Goal: Task Accomplishment & Management: Use online tool/utility

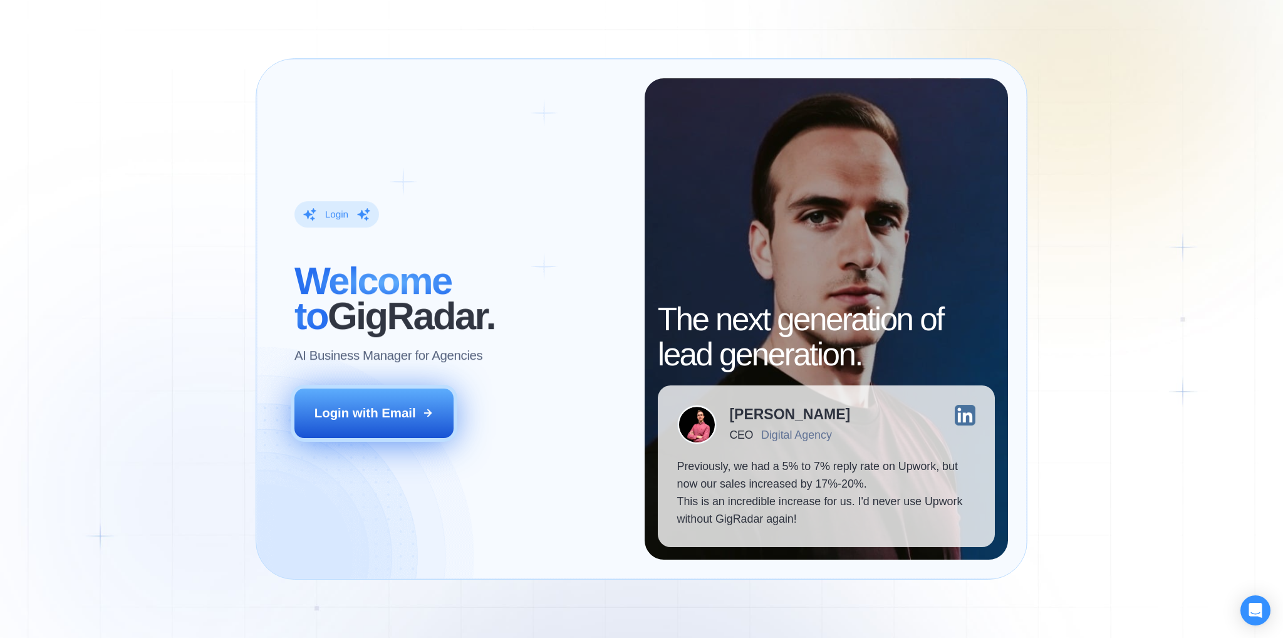
click at [391, 420] on div "Login with Email" at bounding box center [364, 413] width 101 height 18
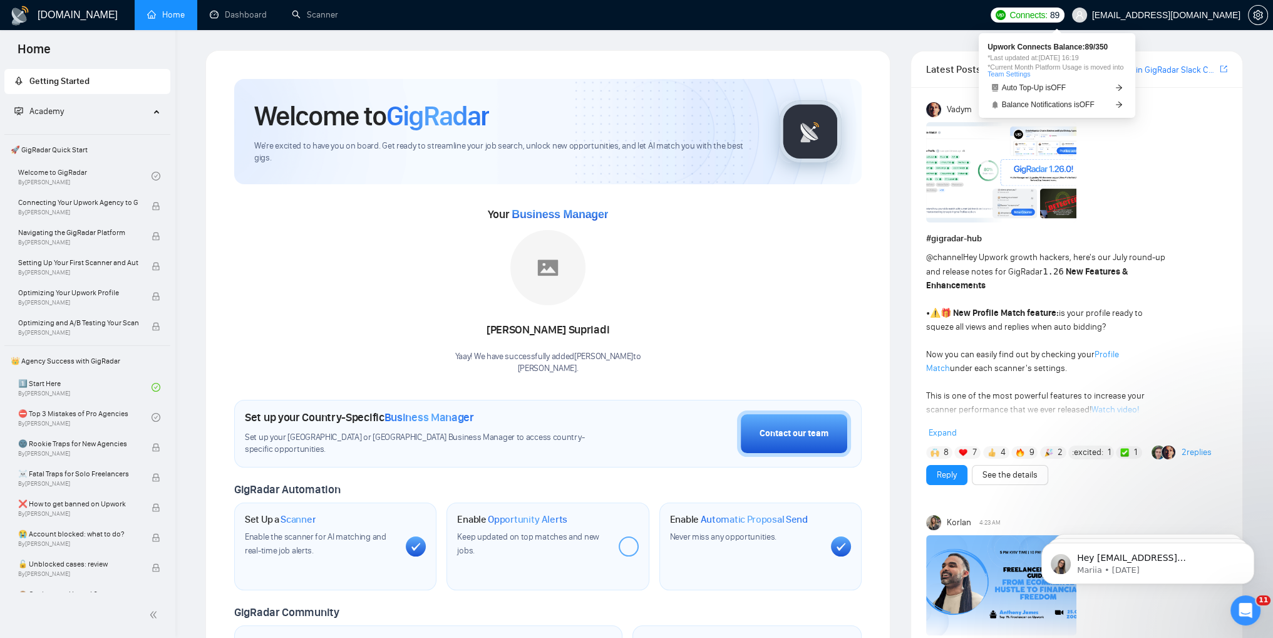
click at [1030, 21] on span "Connects: 89" at bounding box center [1027, 15] width 73 height 15
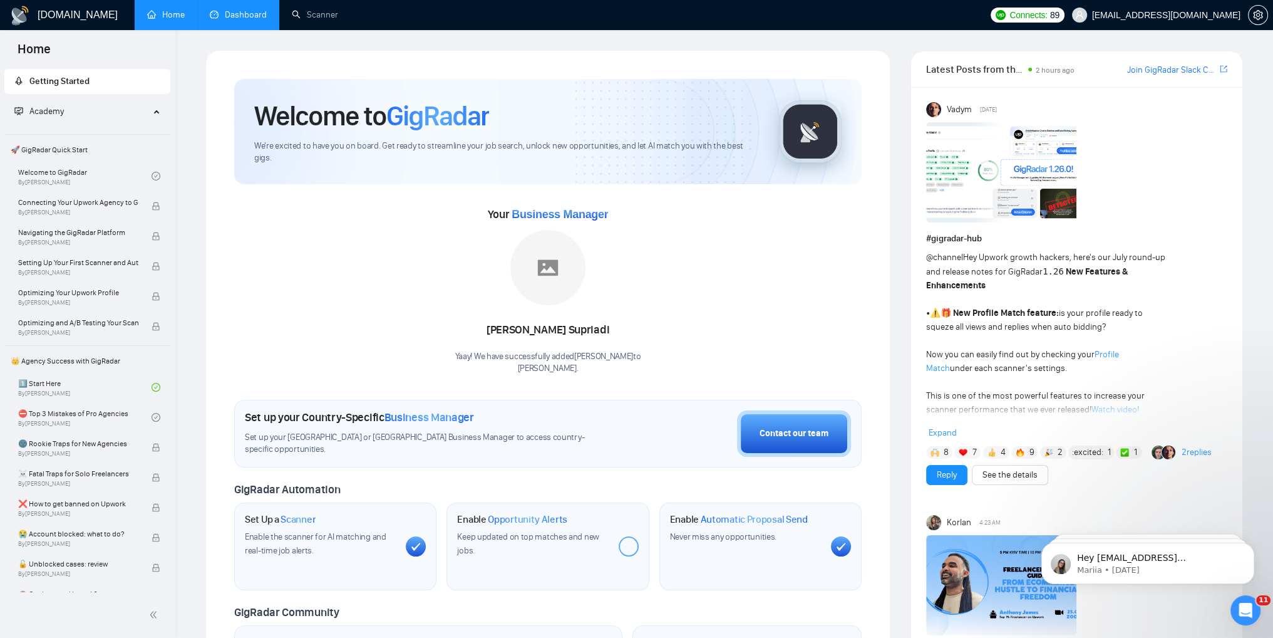
click at [220, 16] on link "Dashboard" at bounding box center [238, 14] width 57 height 11
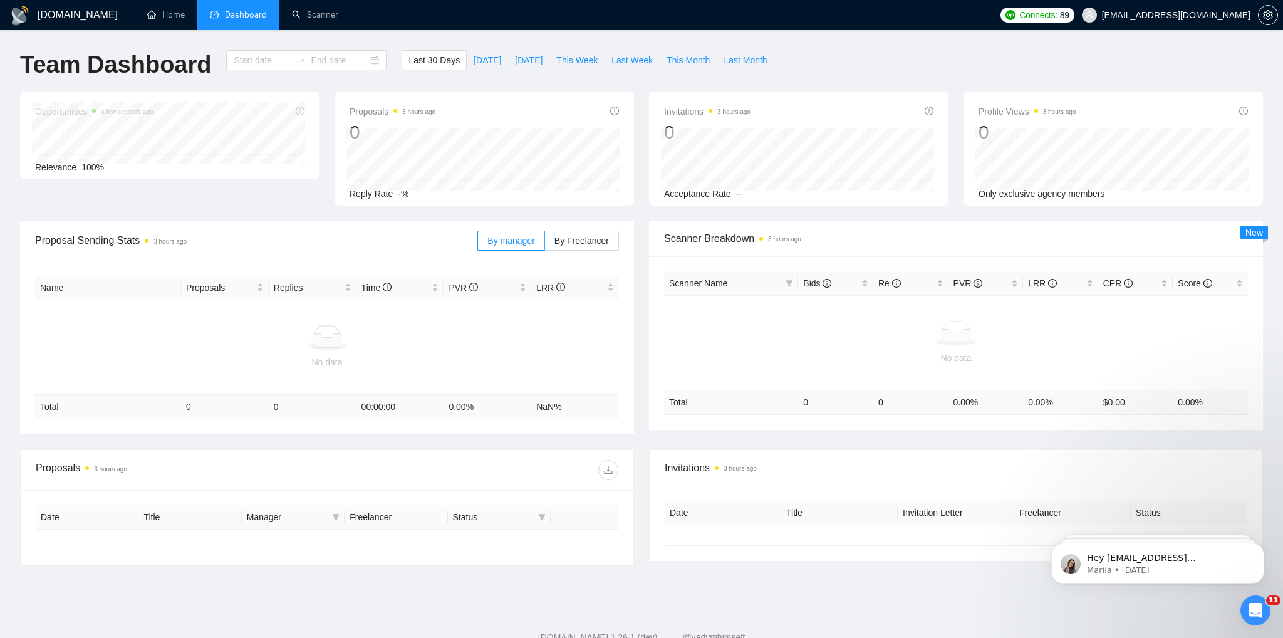
type input "[DATE]"
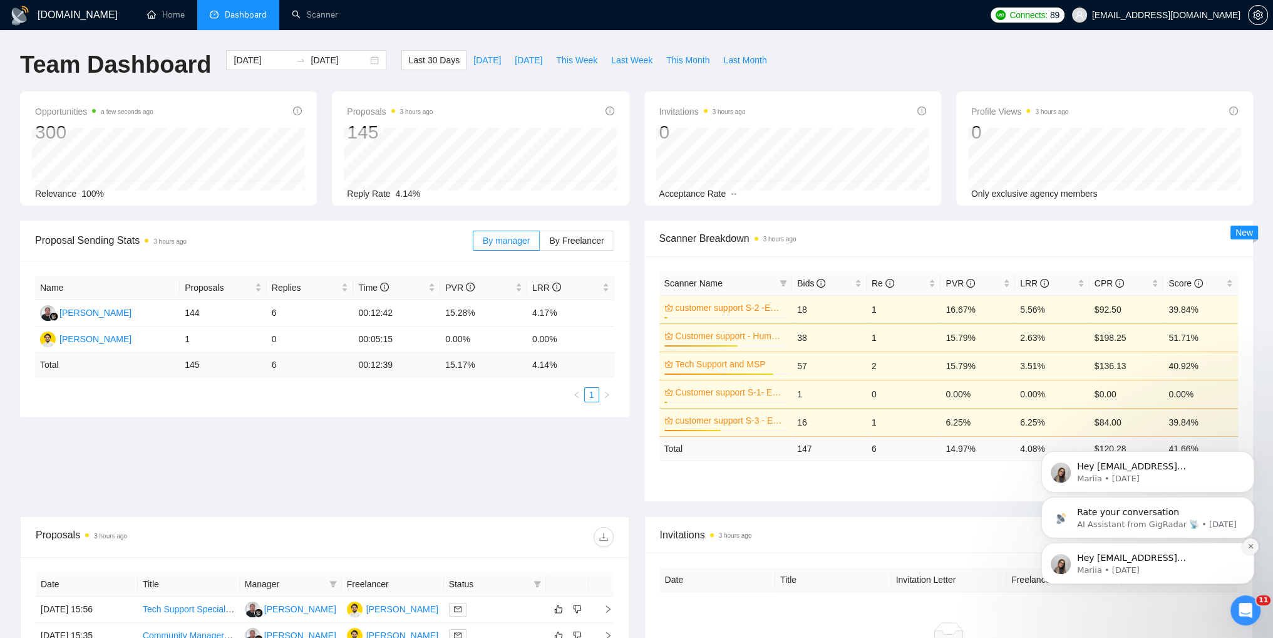
click at [1250, 544] on icon "Dismiss notification" at bounding box center [1251, 545] width 7 height 7
click at [1253, 550] on button "Dismiss notification" at bounding box center [1251, 546] width 16 height 16
click at [1250, 546] on icon "Dismiss notification" at bounding box center [1251, 545] width 7 height 7
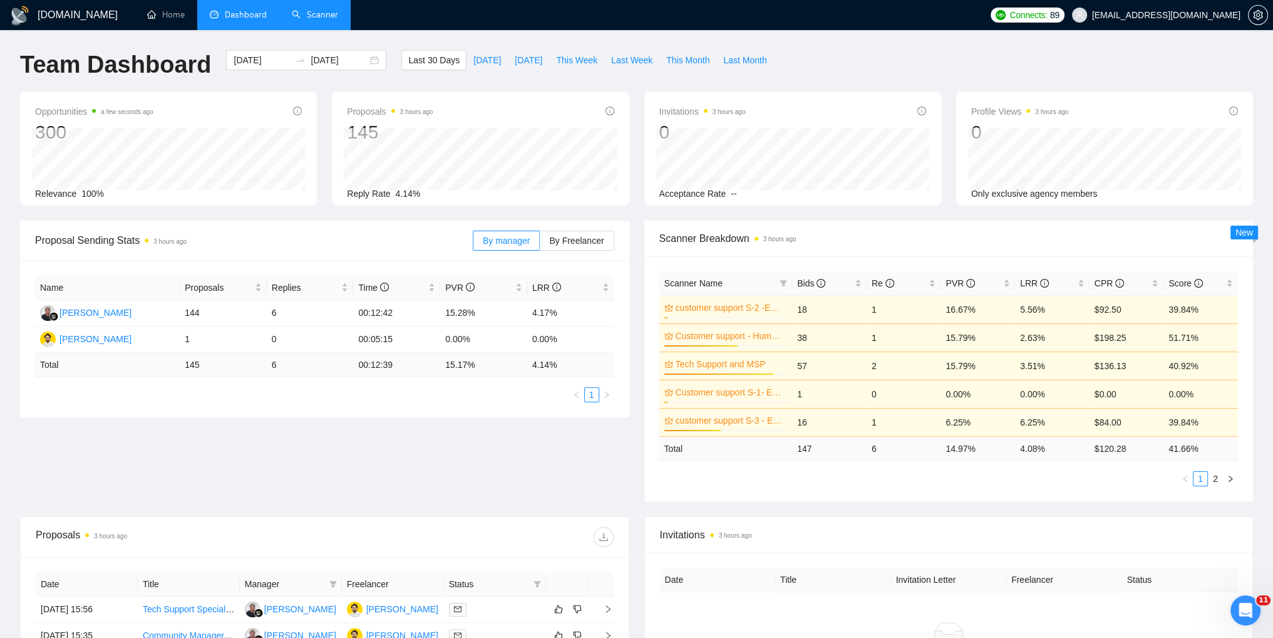
click at [308, 20] on link "Scanner" at bounding box center [315, 14] width 46 height 11
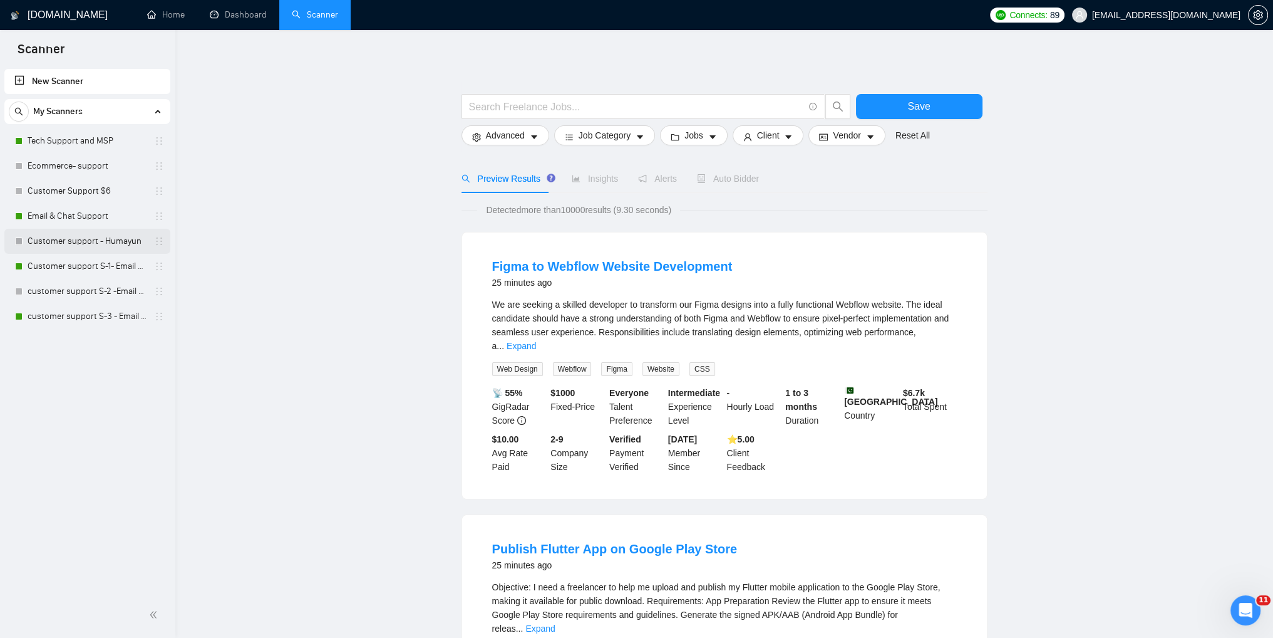
click at [73, 251] on link "Customer support - Humayun" at bounding box center [87, 241] width 119 height 25
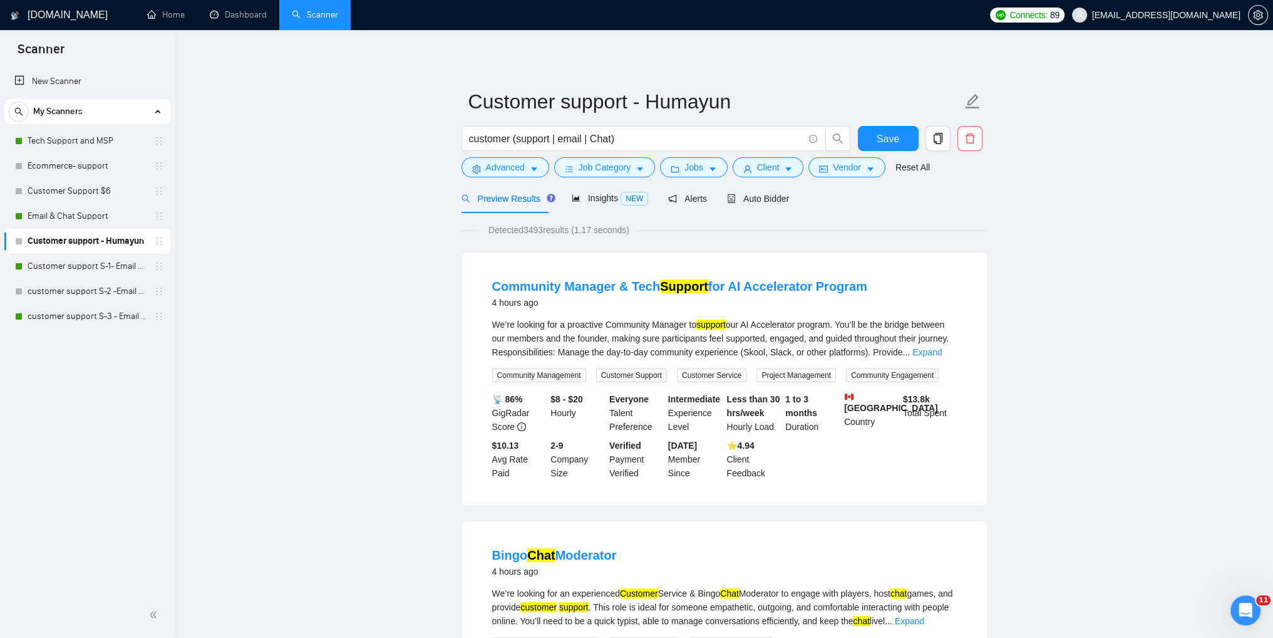
click at [904, 165] on link "Reset All" at bounding box center [913, 167] width 34 height 14
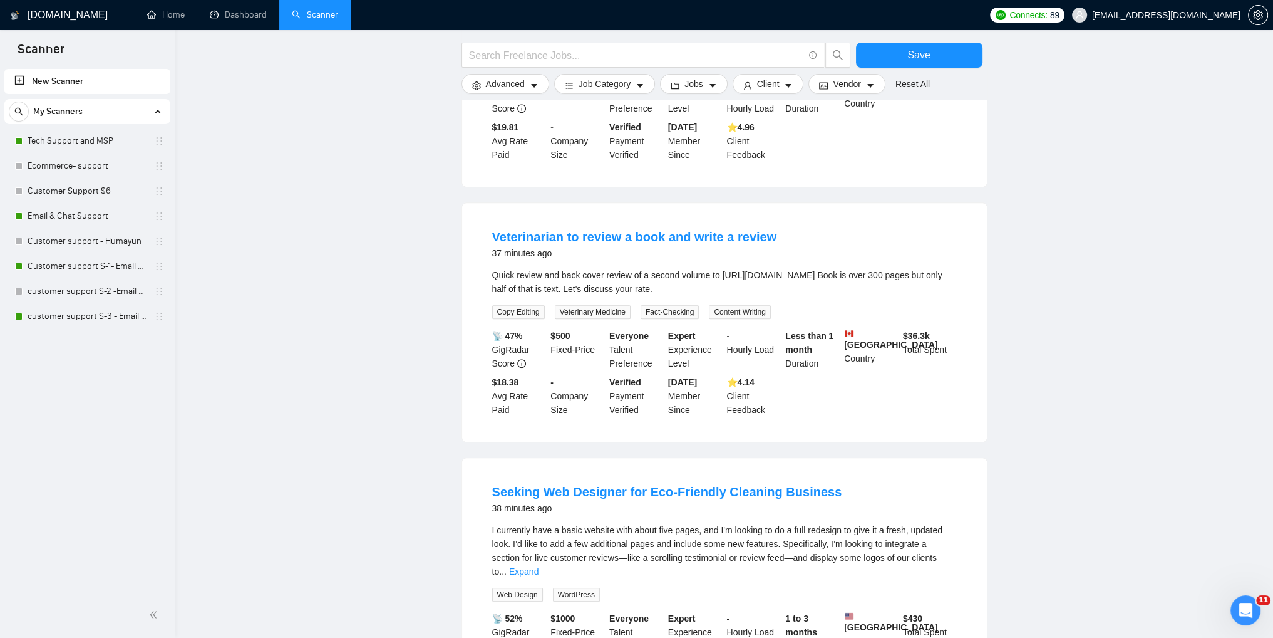
scroll to position [1052, 0]
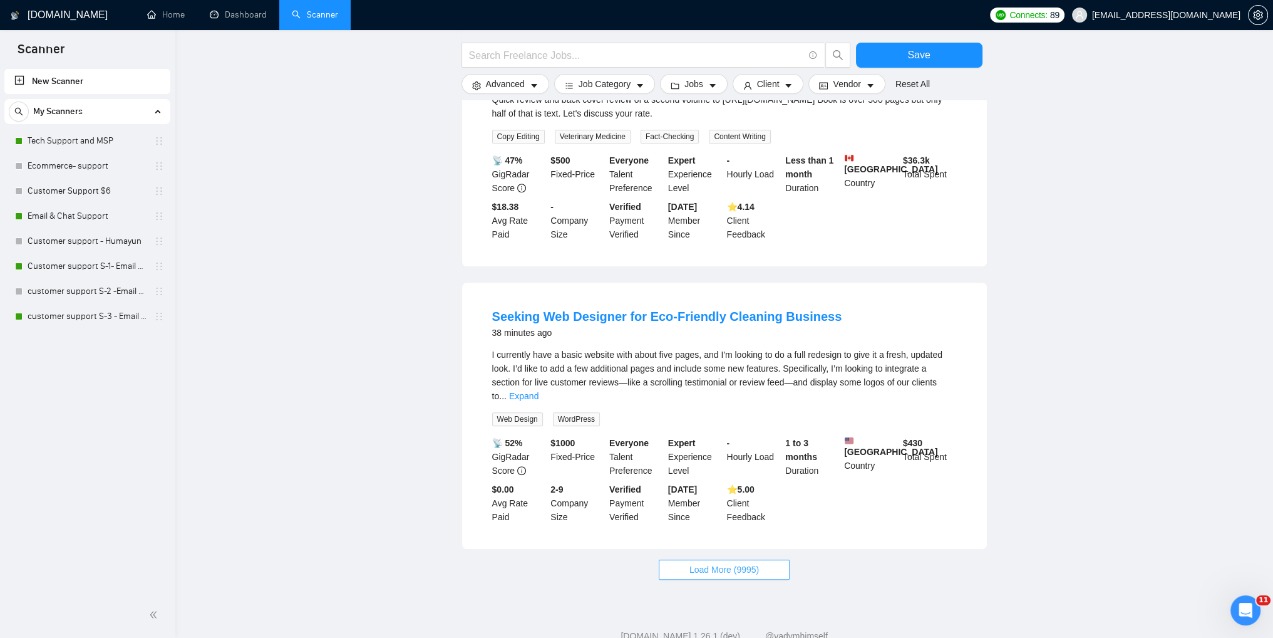
click at [718, 562] on span "Load More (9995)" at bounding box center [725, 569] width 70 height 14
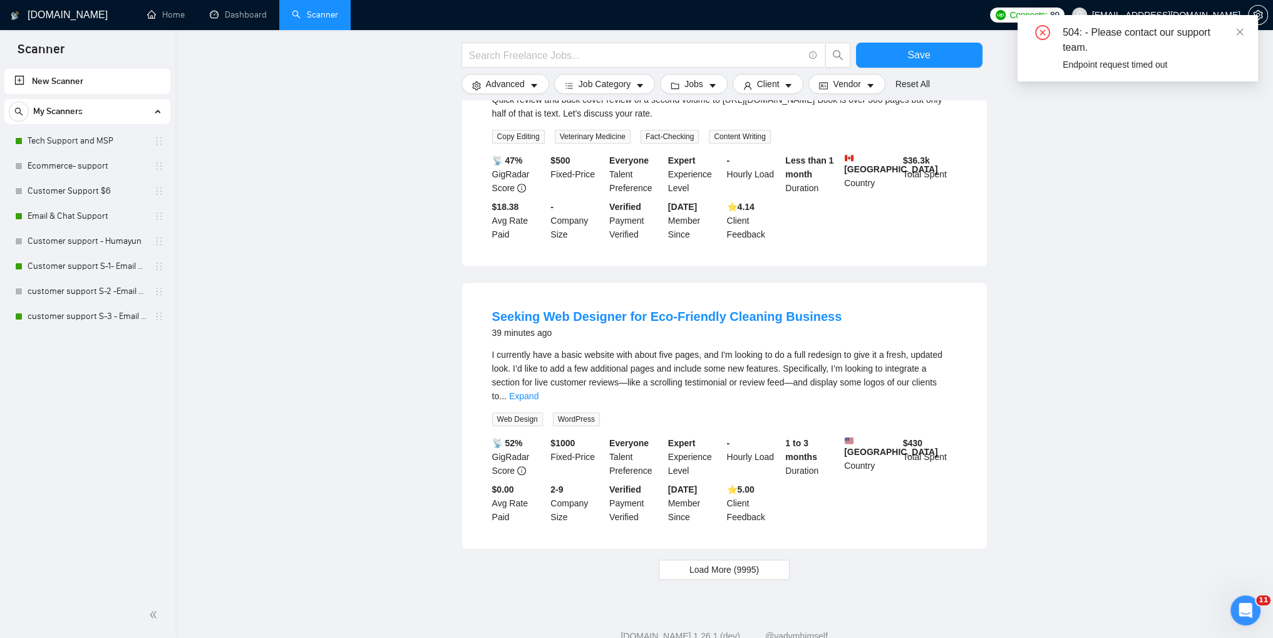
click at [1245, 34] on div "504: - Please contact our support team. Endpoint request timed out" at bounding box center [1138, 48] width 241 height 66
click at [1240, 41] on div "504: - Please contact our support team." at bounding box center [1153, 40] width 180 height 30
click at [1241, 36] on icon "close" at bounding box center [1240, 32] width 9 height 9
